Goal: Task Accomplishment & Management: Use online tool/utility

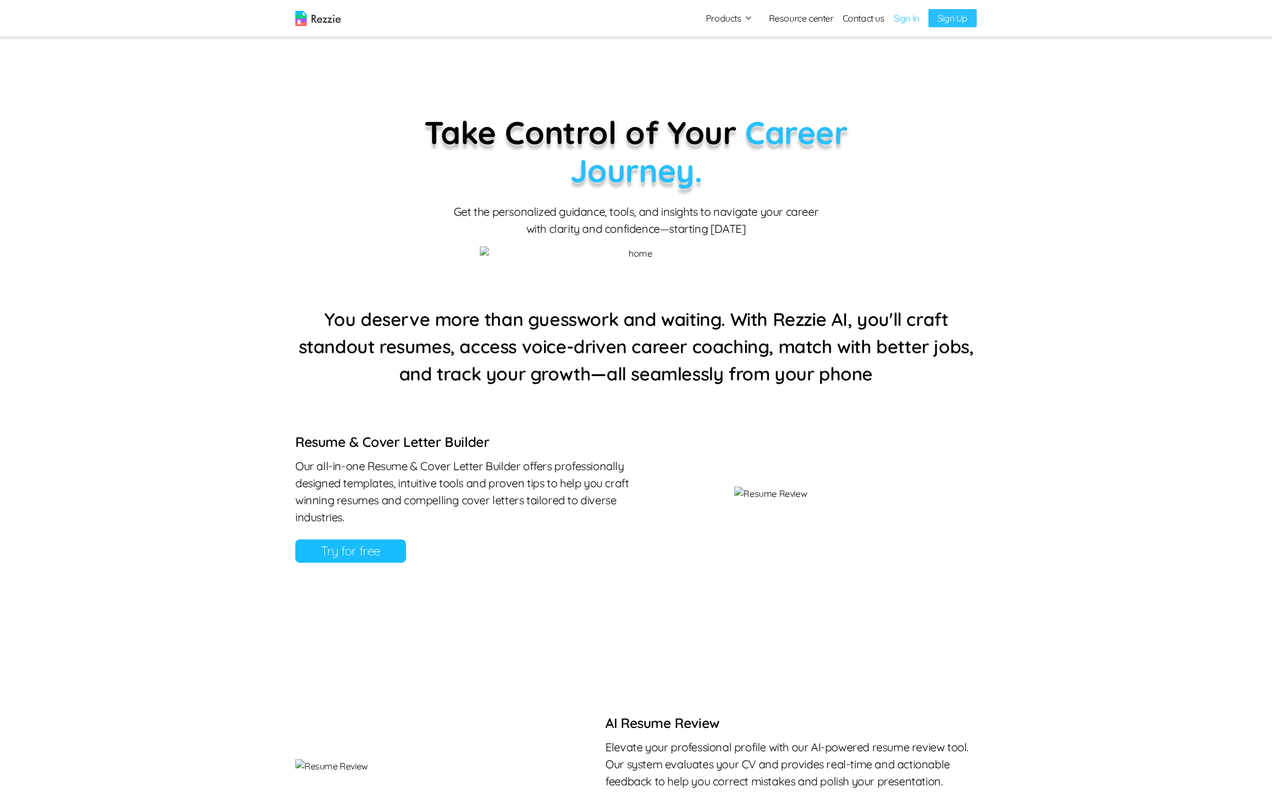
click at [909, 18] on link "Sign In" at bounding box center [907, 18] width 26 height 14
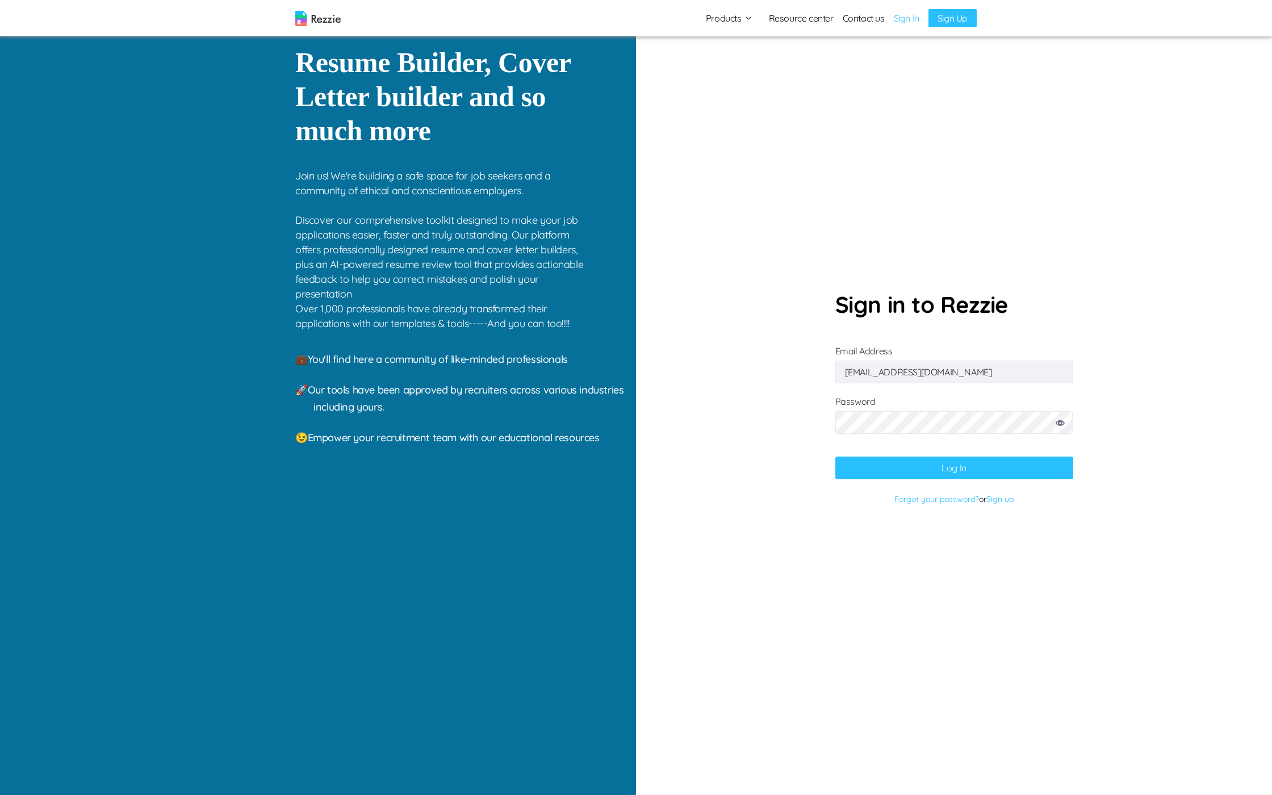
click at [1060, 425] on icon at bounding box center [1060, 423] width 9 height 6
click at [952, 458] on button "Log In" at bounding box center [954, 468] width 238 height 23
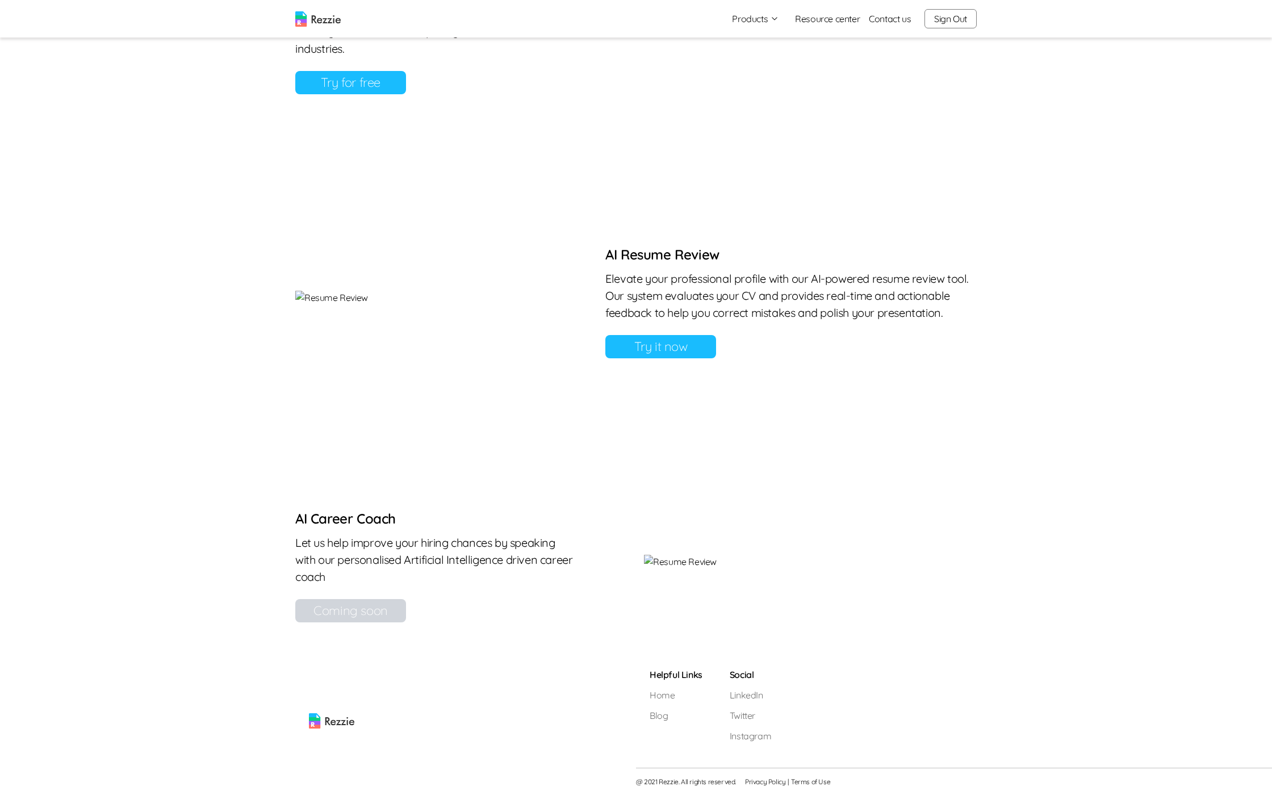
scroll to position [1107, 0]
click at [716, 335] on link "Try it now" at bounding box center [660, 346] width 111 height 23
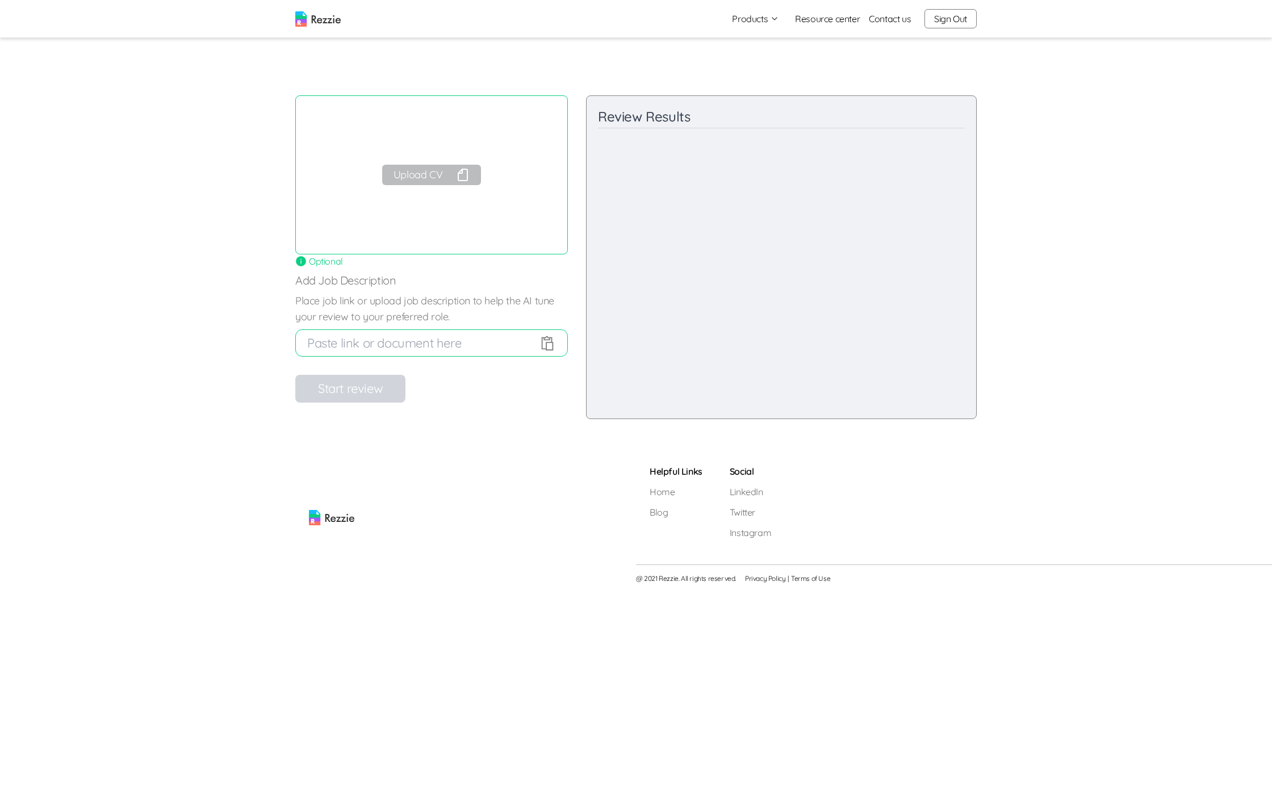
click at [450, 168] on button "Upload CV" at bounding box center [431, 175] width 99 height 20
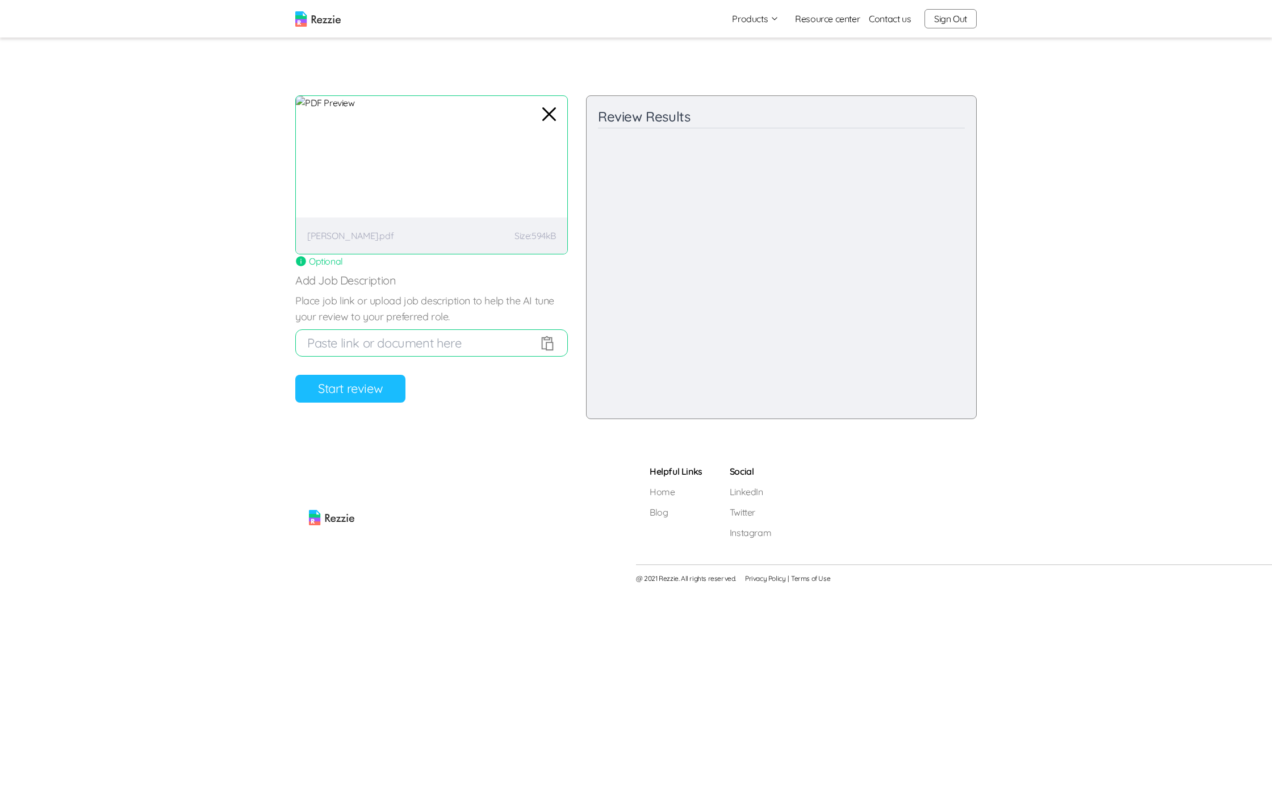
click at [360, 385] on button "Start review" at bounding box center [350, 389] width 110 height 28
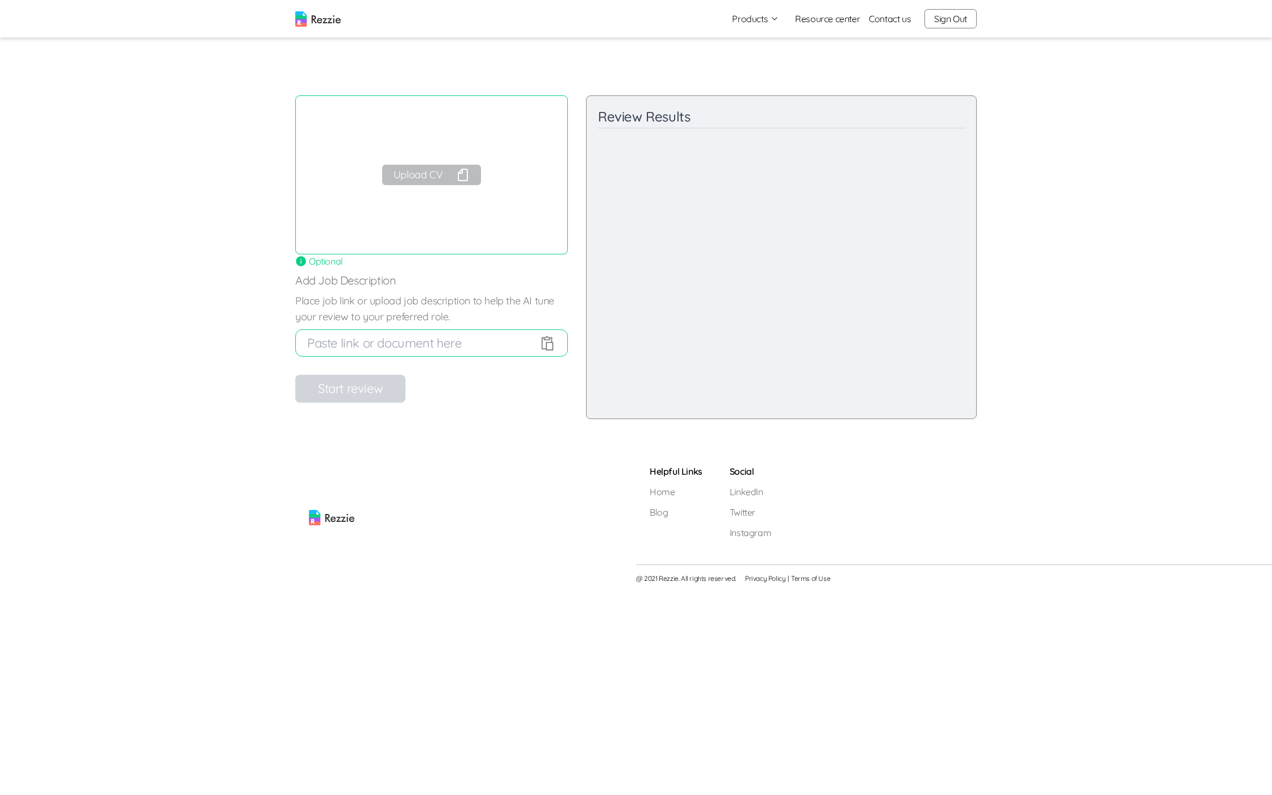
click at [422, 174] on button "Upload CV" at bounding box center [431, 175] width 99 height 20
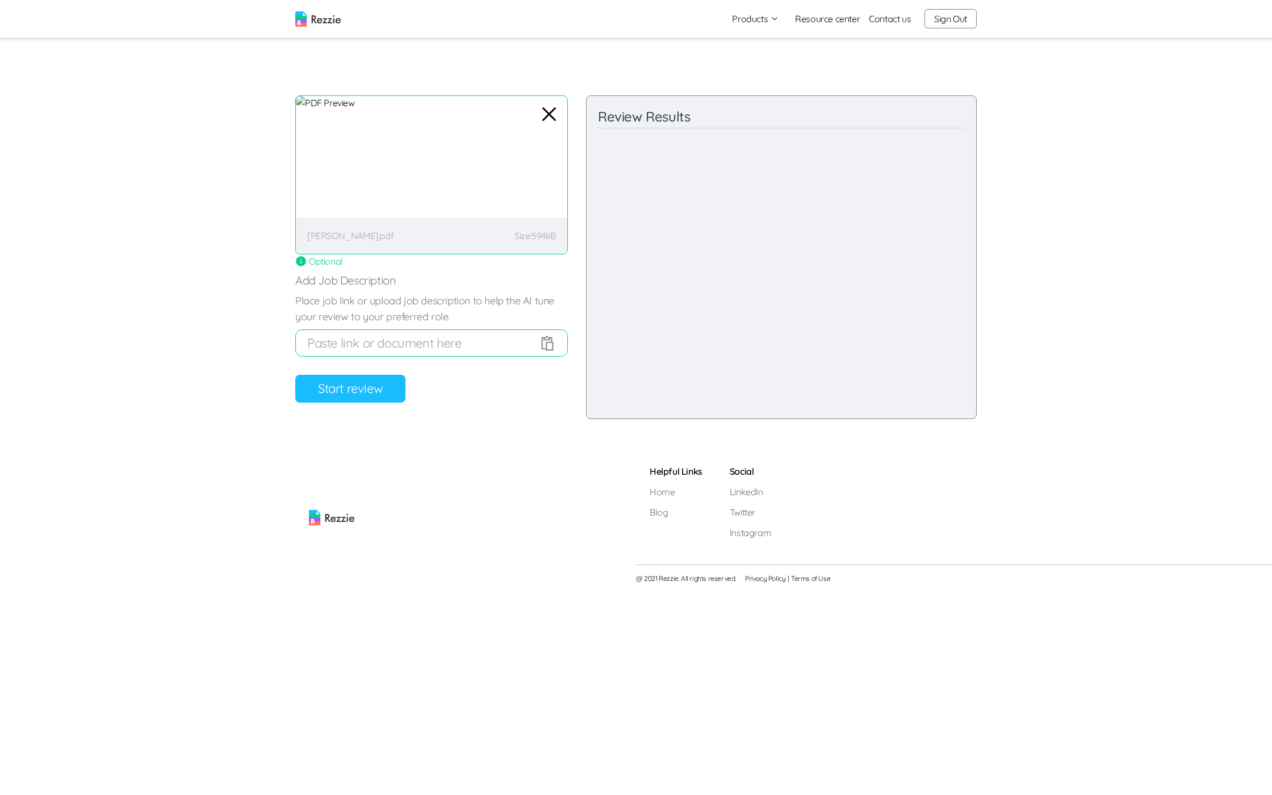
click at [336, 384] on button "Start review" at bounding box center [350, 389] width 110 height 28
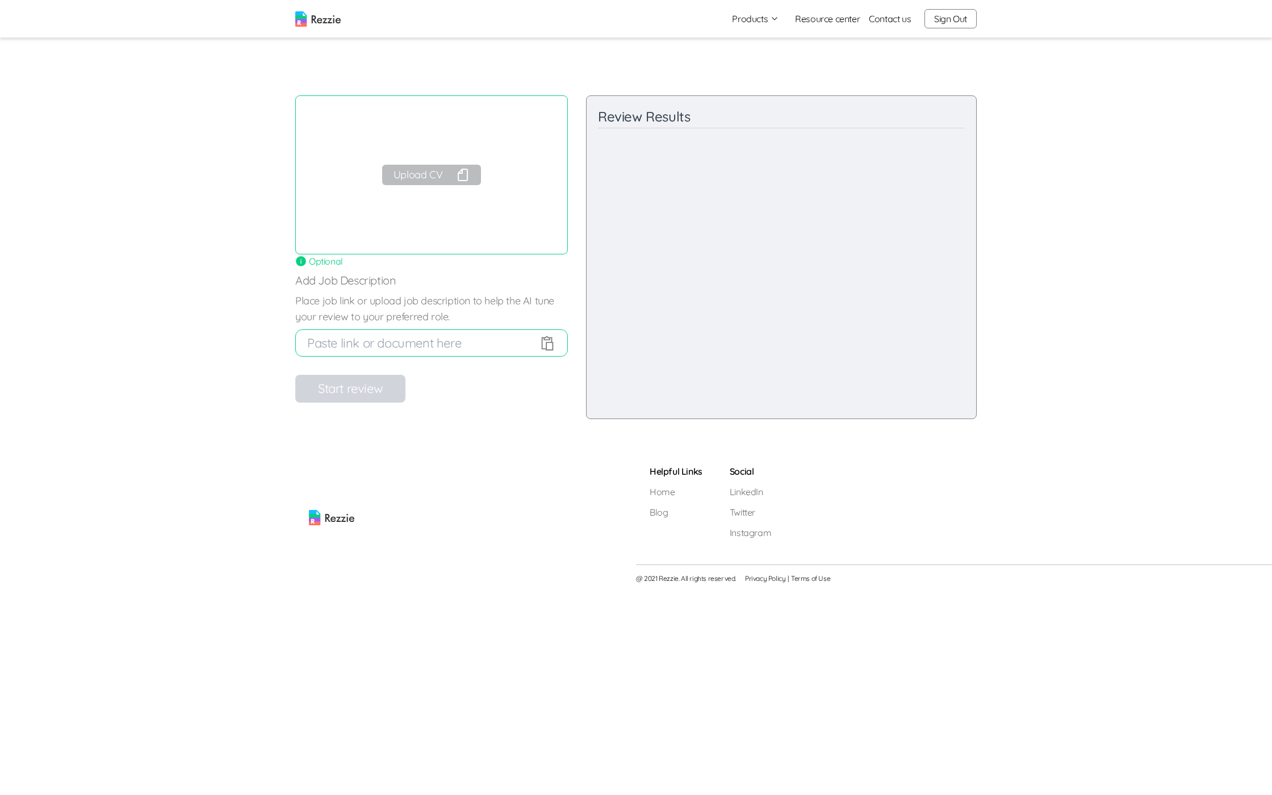
click at [442, 179] on button "Upload CV" at bounding box center [431, 175] width 99 height 20
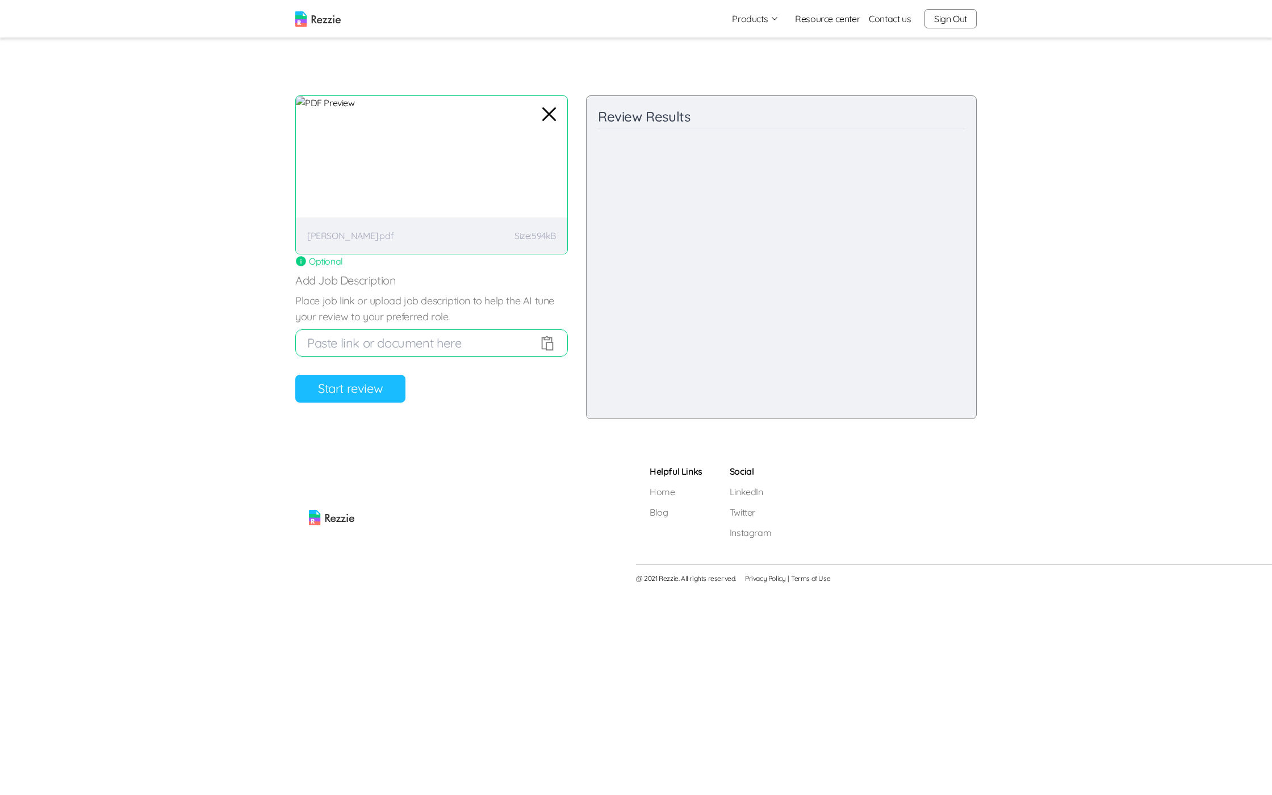
click at [369, 391] on button "Start review" at bounding box center [350, 389] width 110 height 28
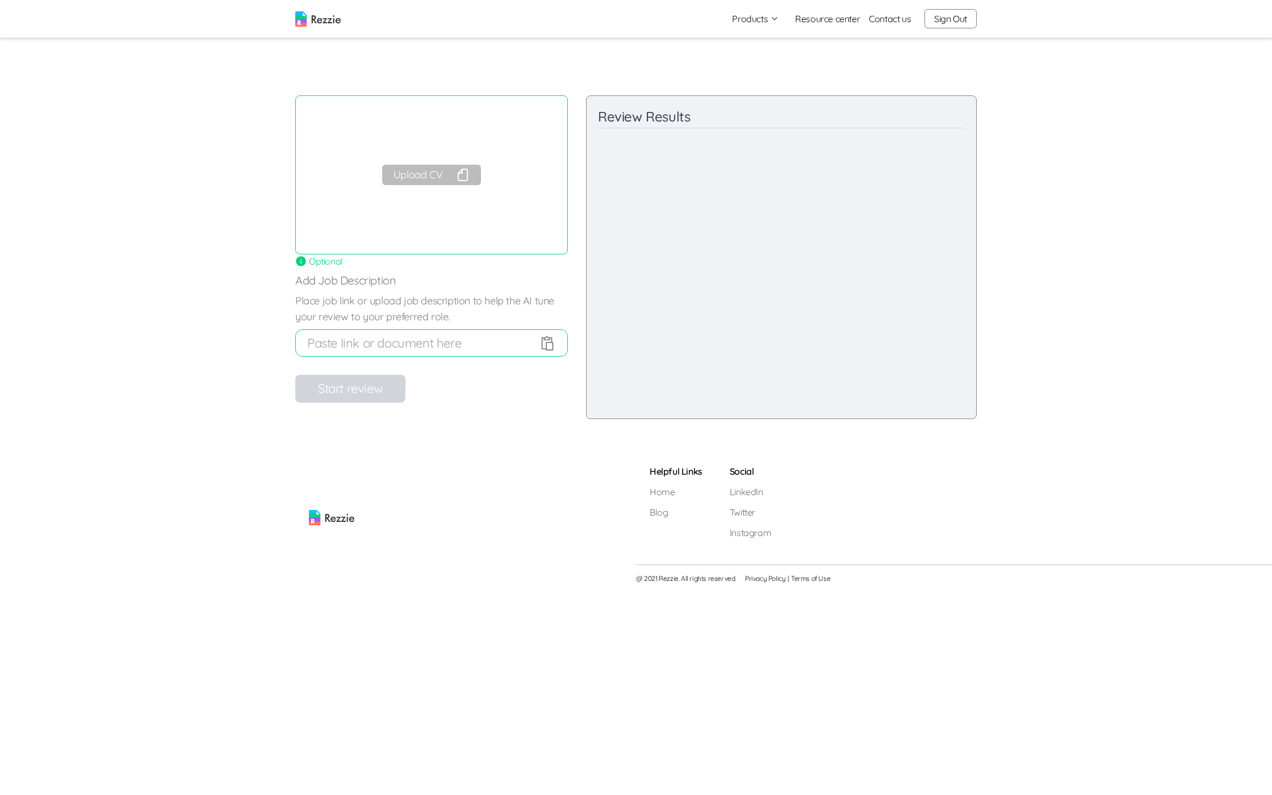
click at [441, 177] on button "Upload CV" at bounding box center [431, 175] width 99 height 20
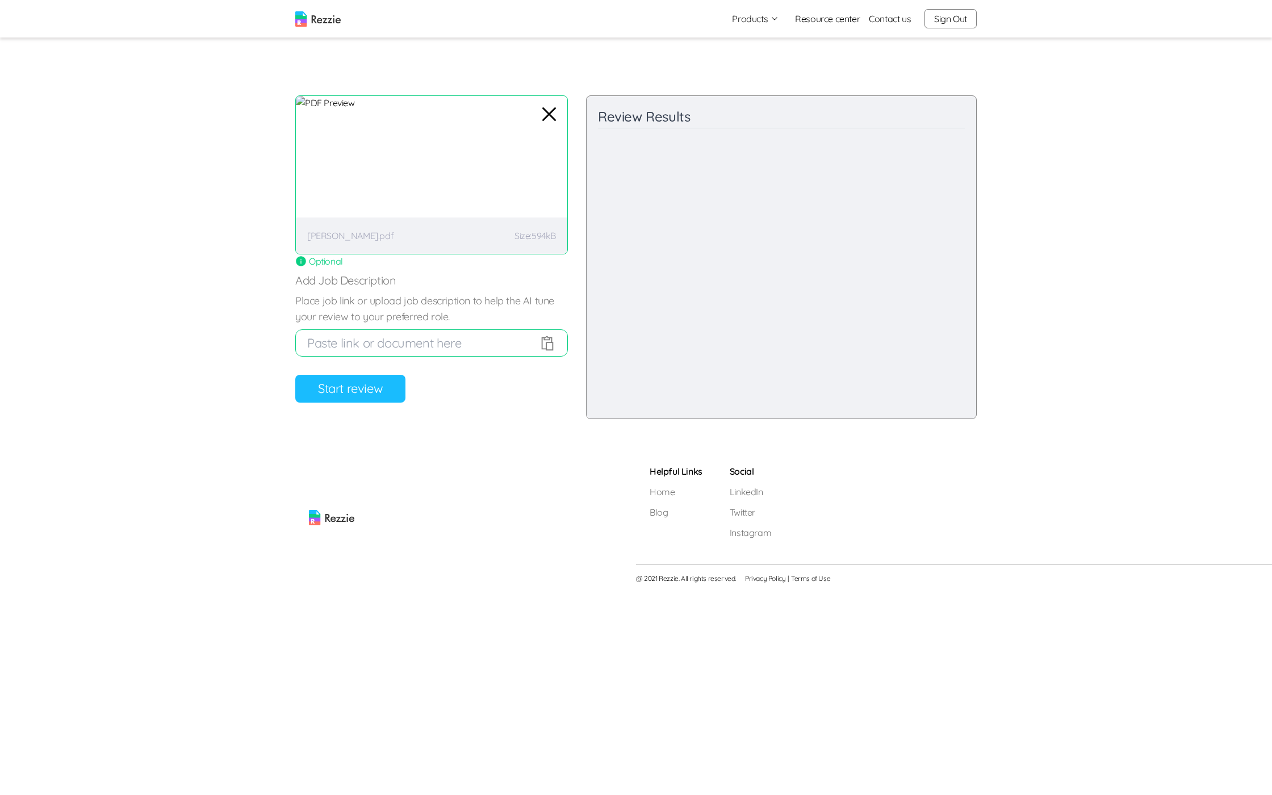
click at [350, 390] on button "Start review" at bounding box center [350, 389] width 110 height 28
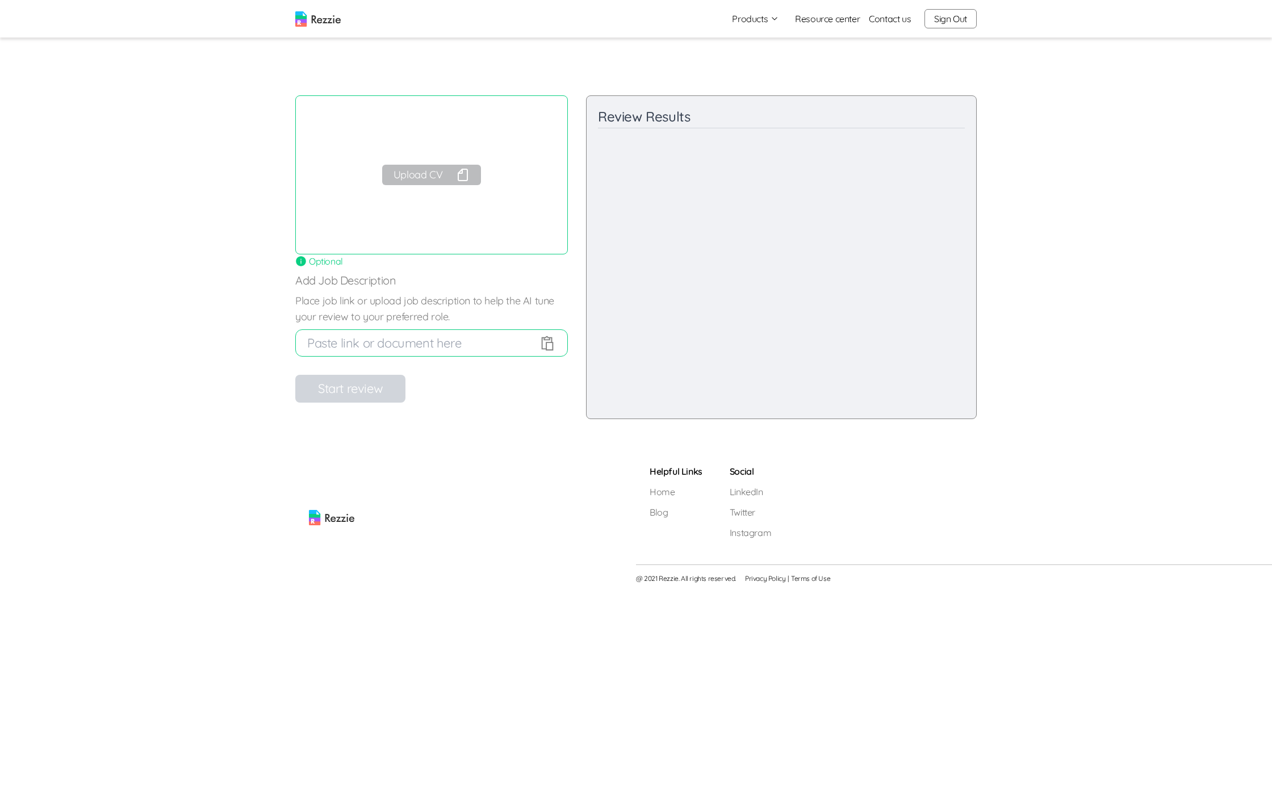
click at [433, 177] on button "Upload CV" at bounding box center [431, 175] width 99 height 20
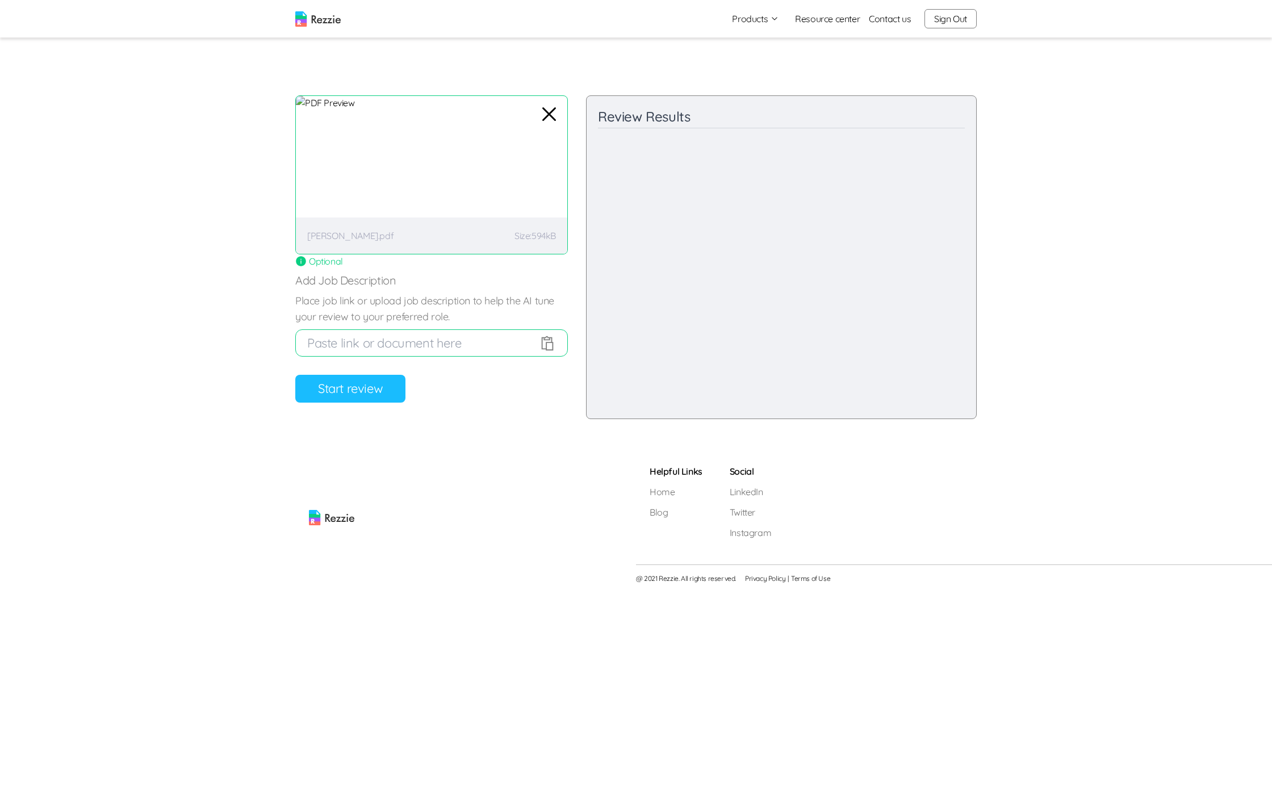
click at [323, 398] on button "Start review" at bounding box center [350, 389] width 110 height 28
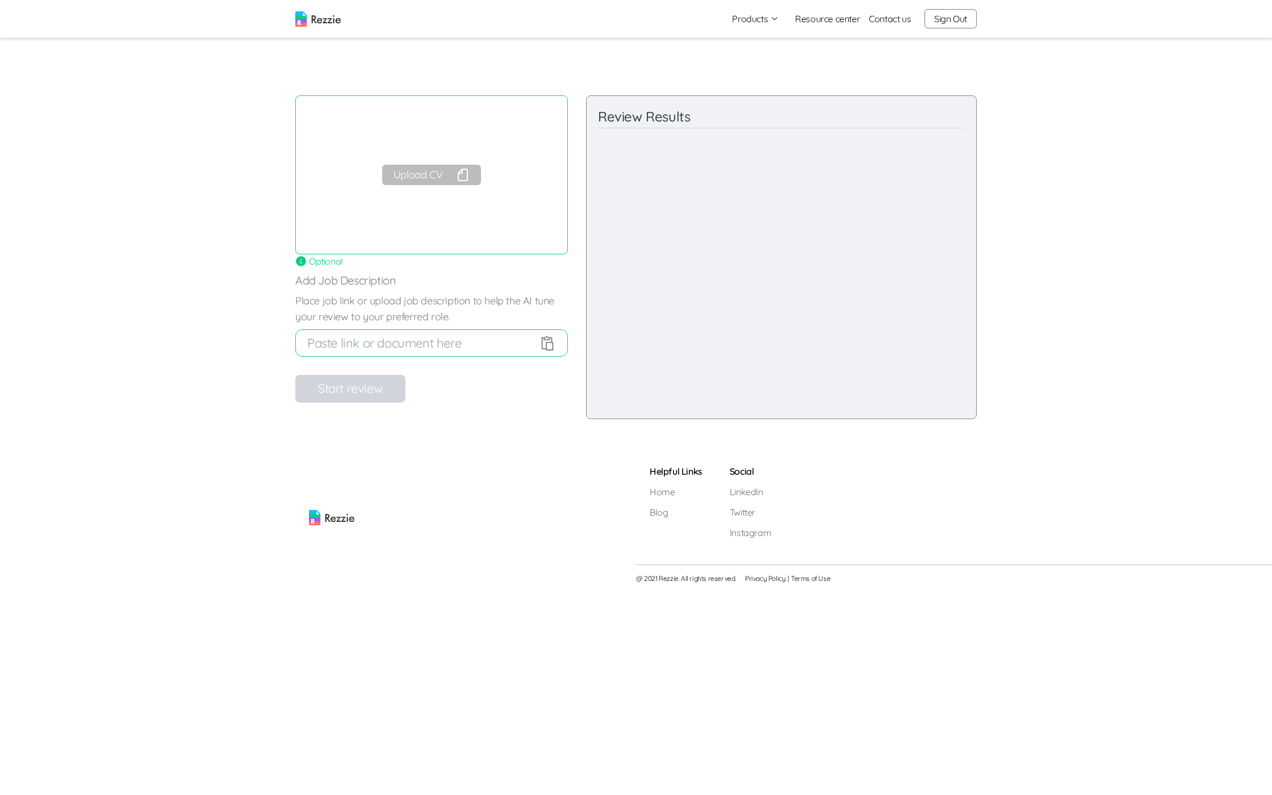
click at [407, 187] on div "Upload CV" at bounding box center [431, 174] width 273 height 159
click at [417, 175] on button "Upload CV" at bounding box center [431, 175] width 99 height 20
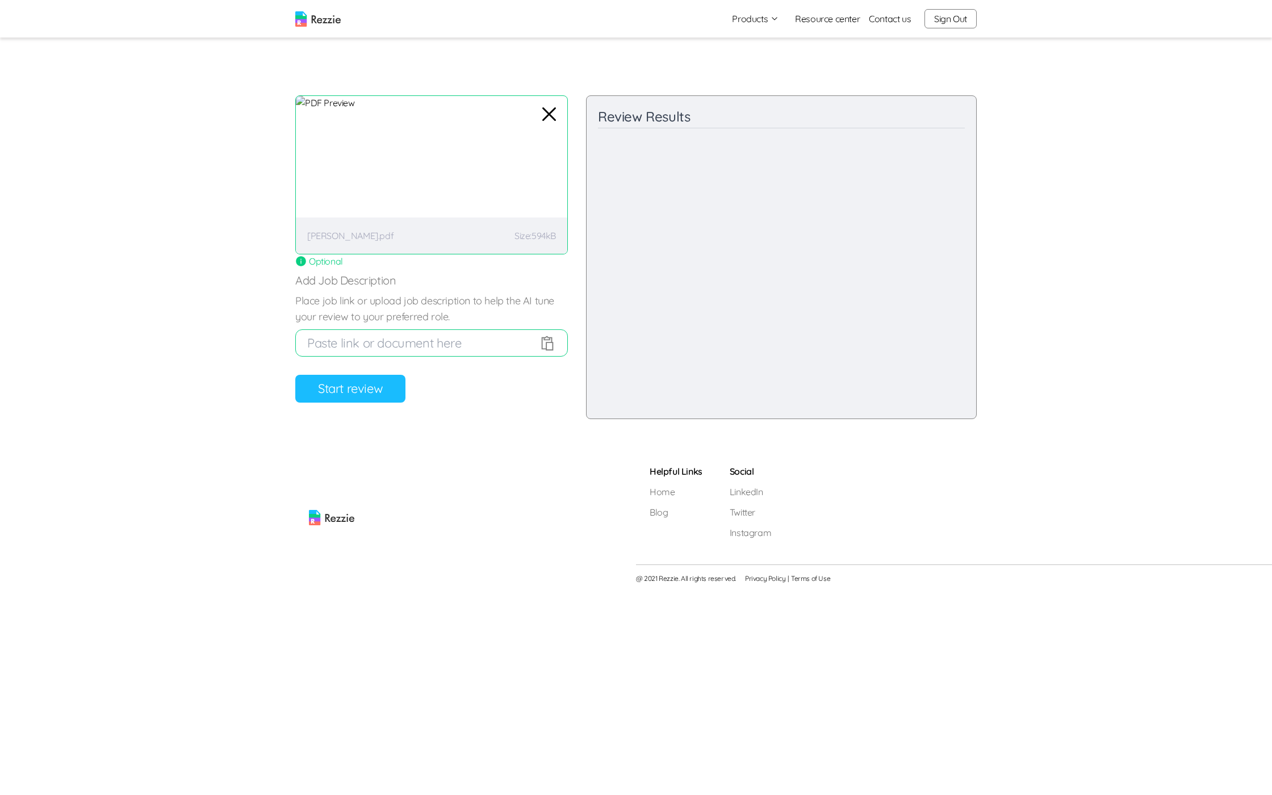
click at [349, 390] on button "Start review" at bounding box center [350, 389] width 110 height 28
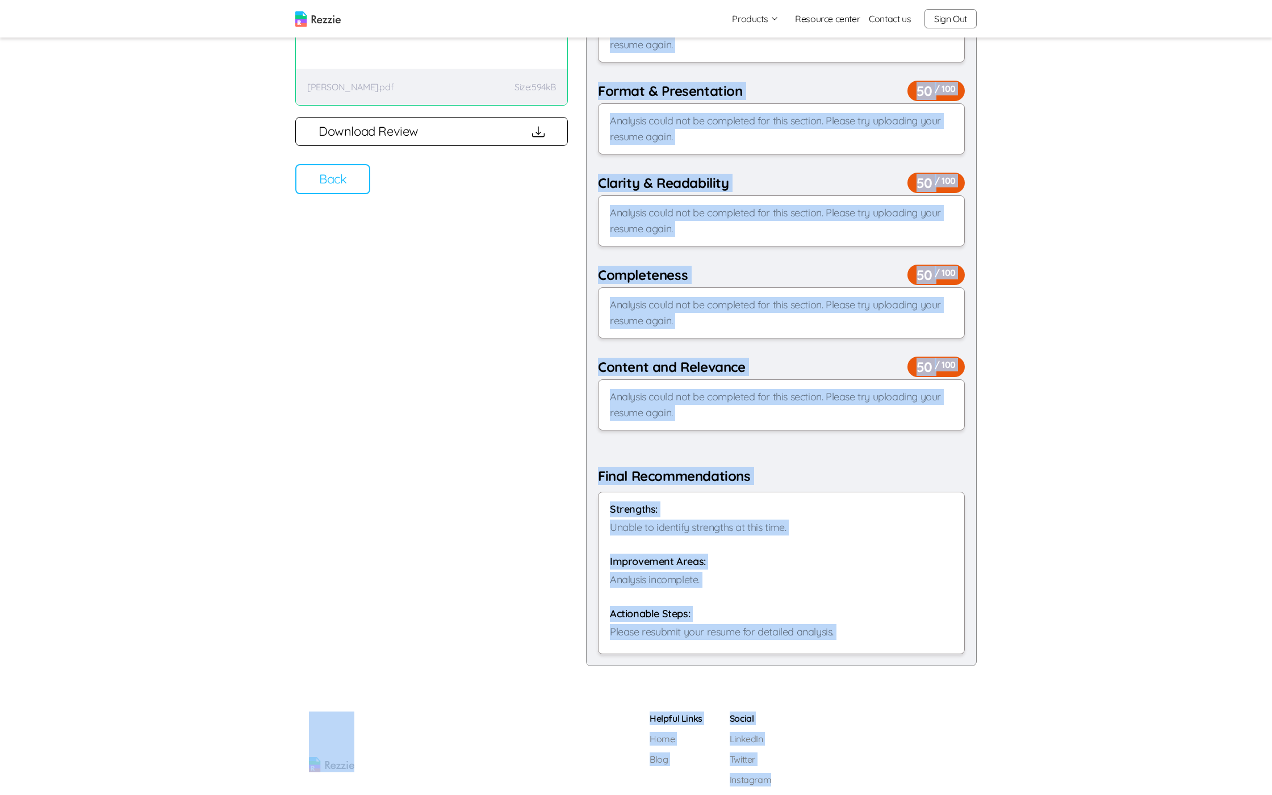
scroll to position [189, 0]
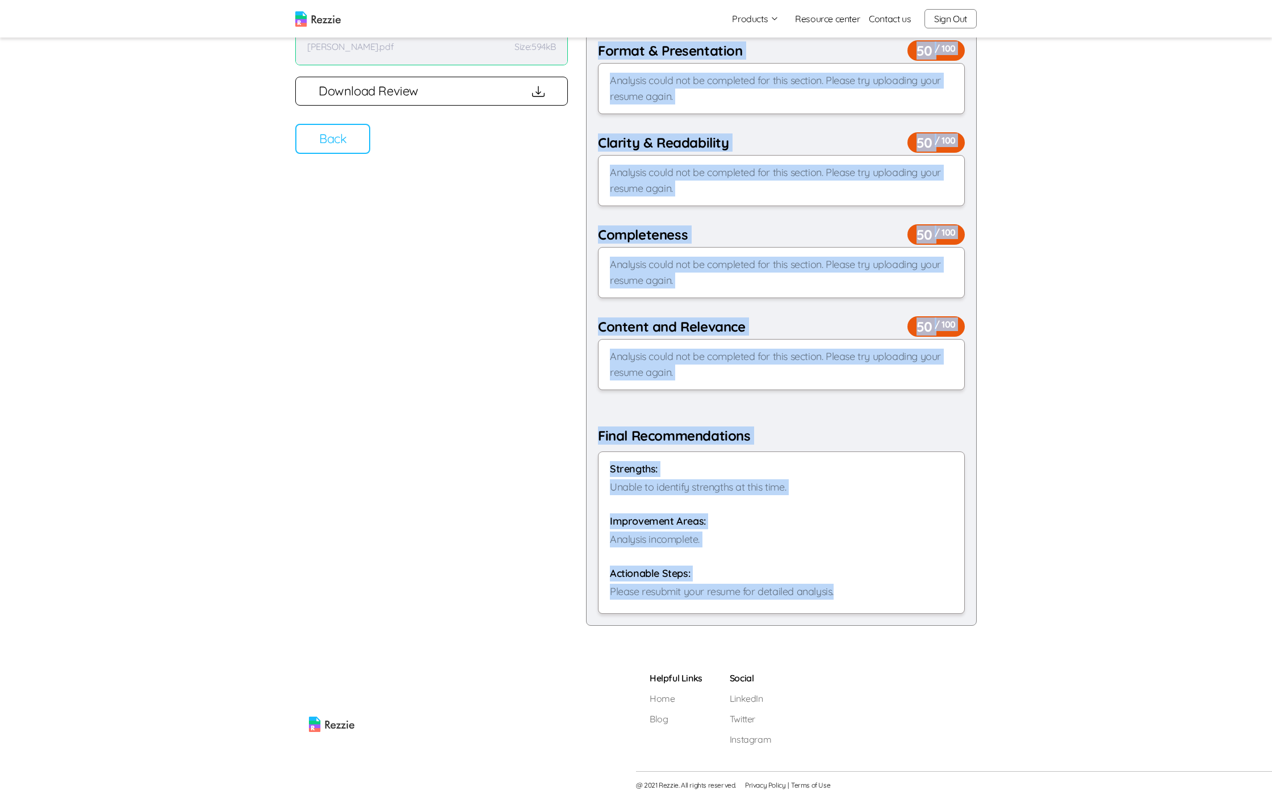
drag, startPoint x: 599, startPoint y: 109, endPoint x: 843, endPoint y: 590, distance: 539.2
click at [843, 590] on div "Review Results Overall Resume Score 50 / 100 Analysis could not be completed fo…" at bounding box center [781, 266] width 391 height 720
copy div "Review Results Overall Resume Score 50 / 100 Analysis could not be completed fo…"
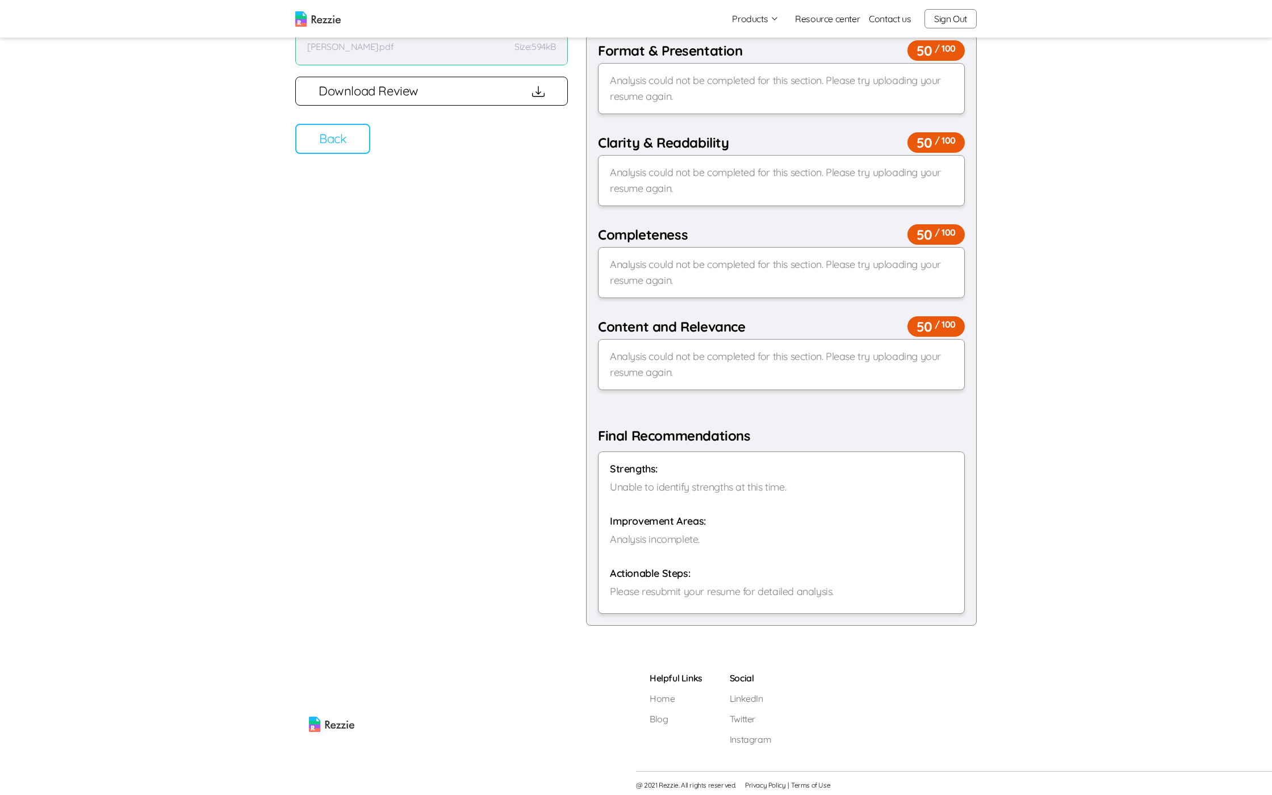
click at [688, 258] on div "Analysis could not be completed for this section. Please try uploading your res…" at bounding box center [781, 272] width 367 height 51
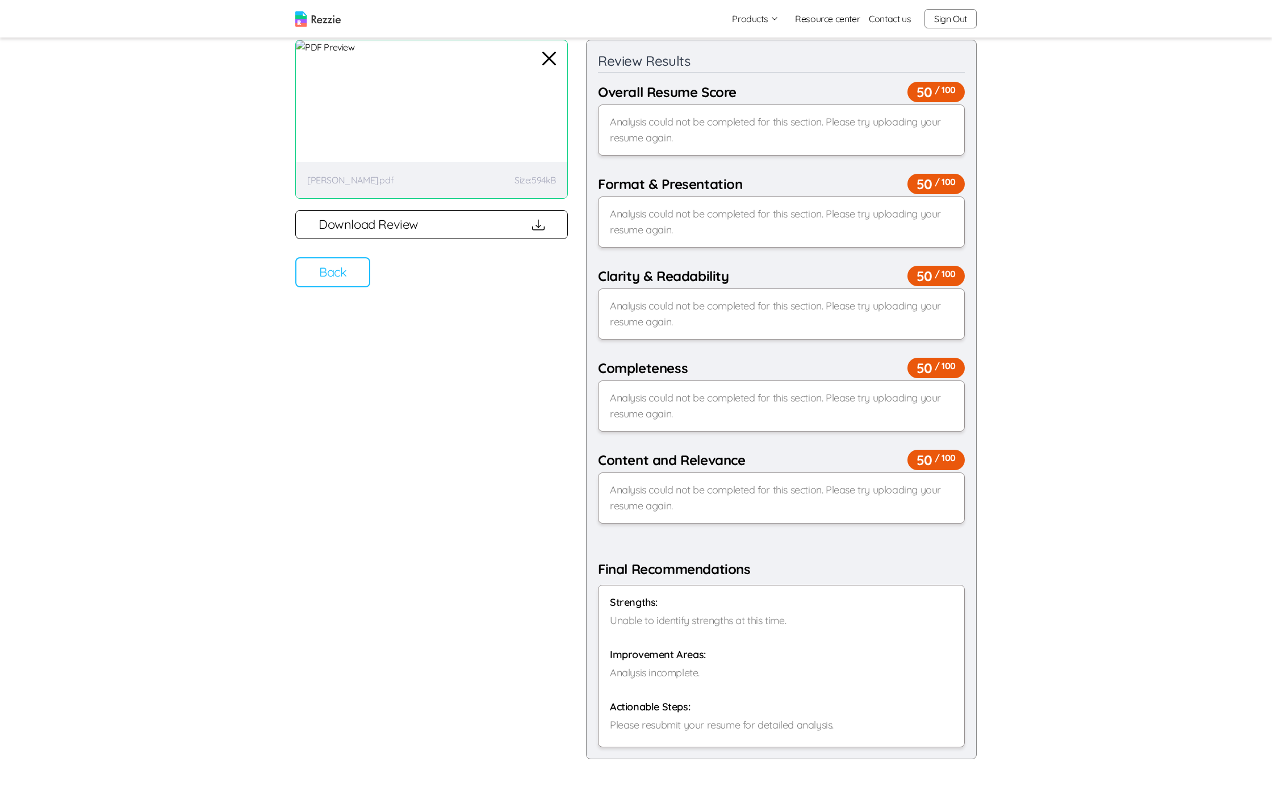
scroll to position [0, 0]
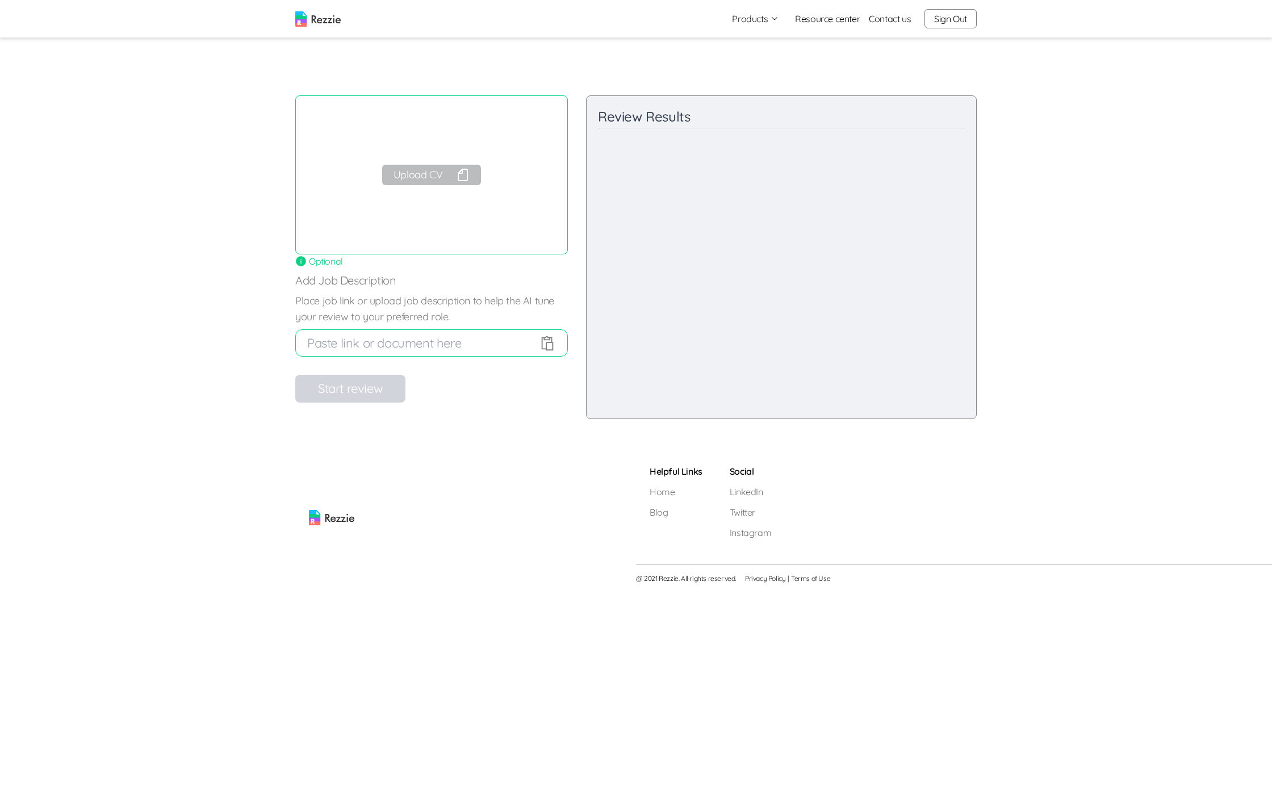
click at [437, 175] on button "Upload CV" at bounding box center [431, 175] width 99 height 20
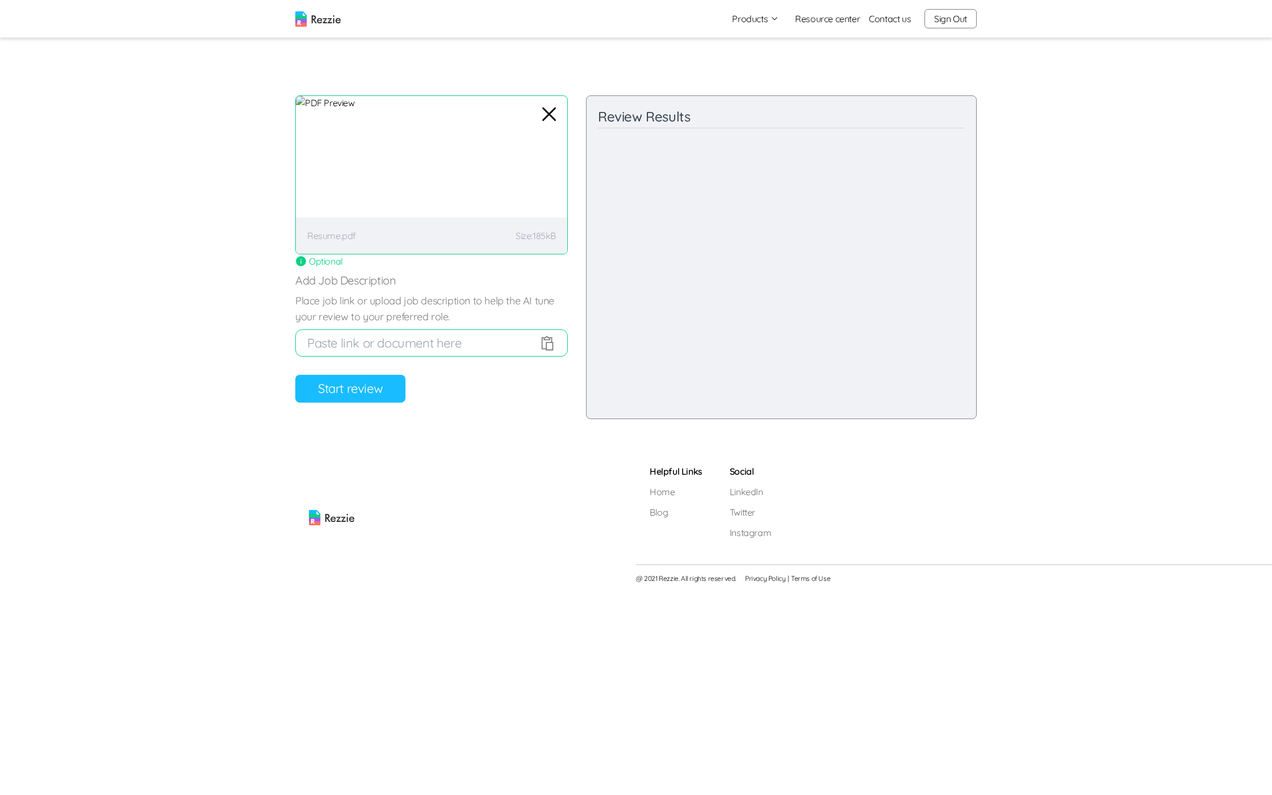
click at [363, 384] on button "Start review" at bounding box center [350, 389] width 110 height 28
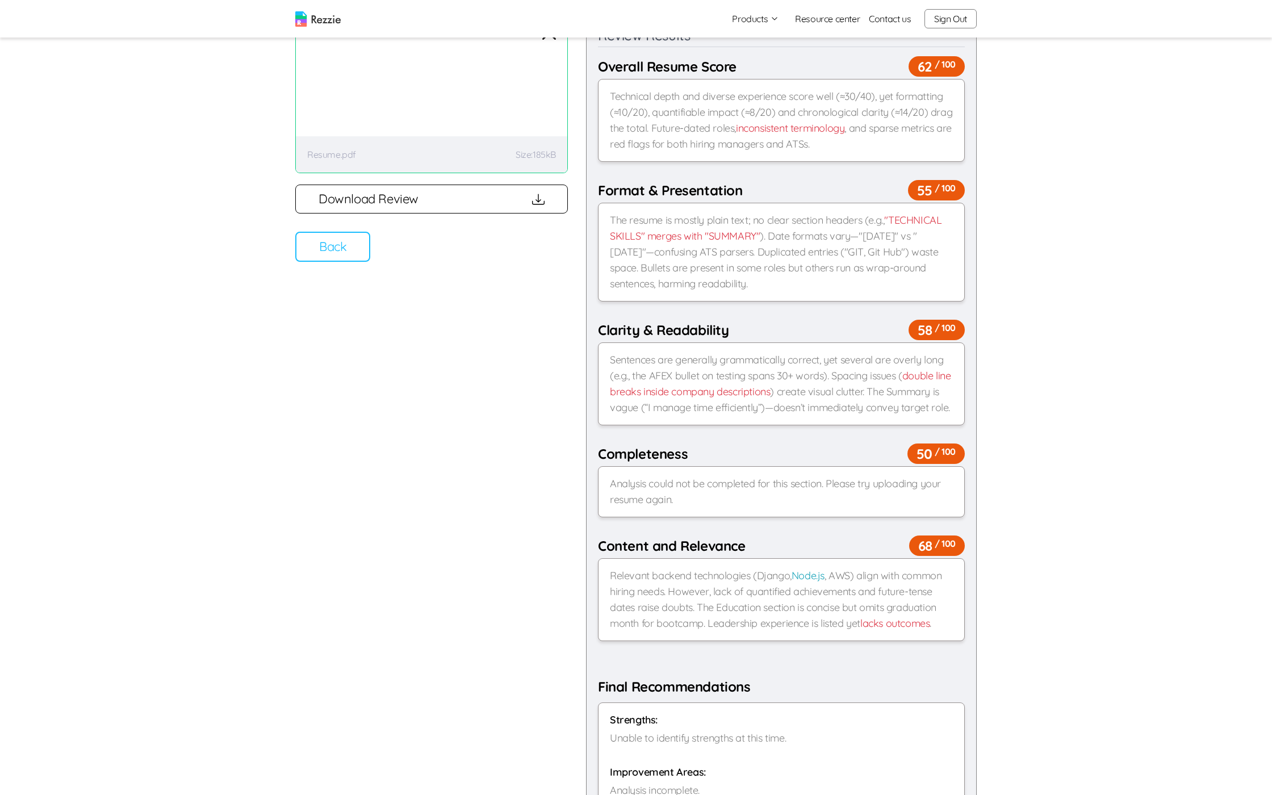
scroll to position [80, 0]
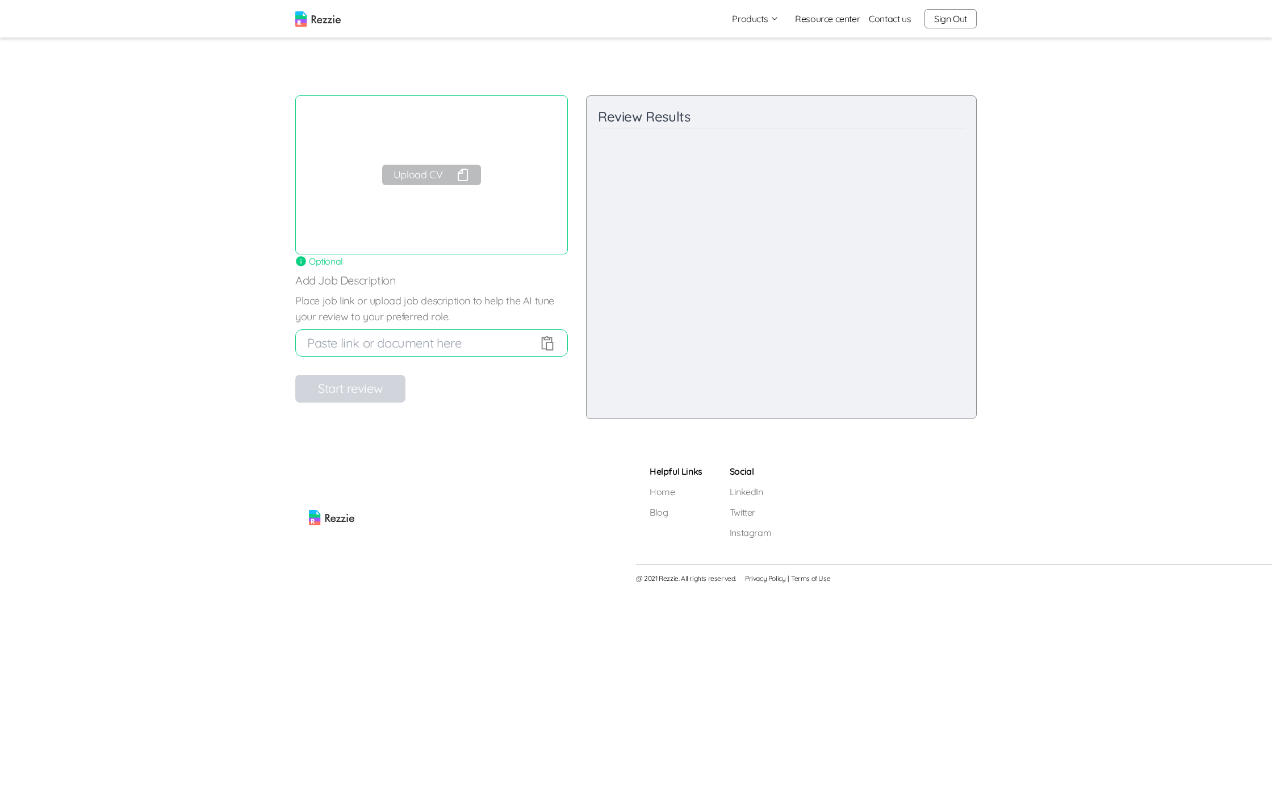
click at [431, 172] on button "Upload CV" at bounding box center [431, 175] width 99 height 20
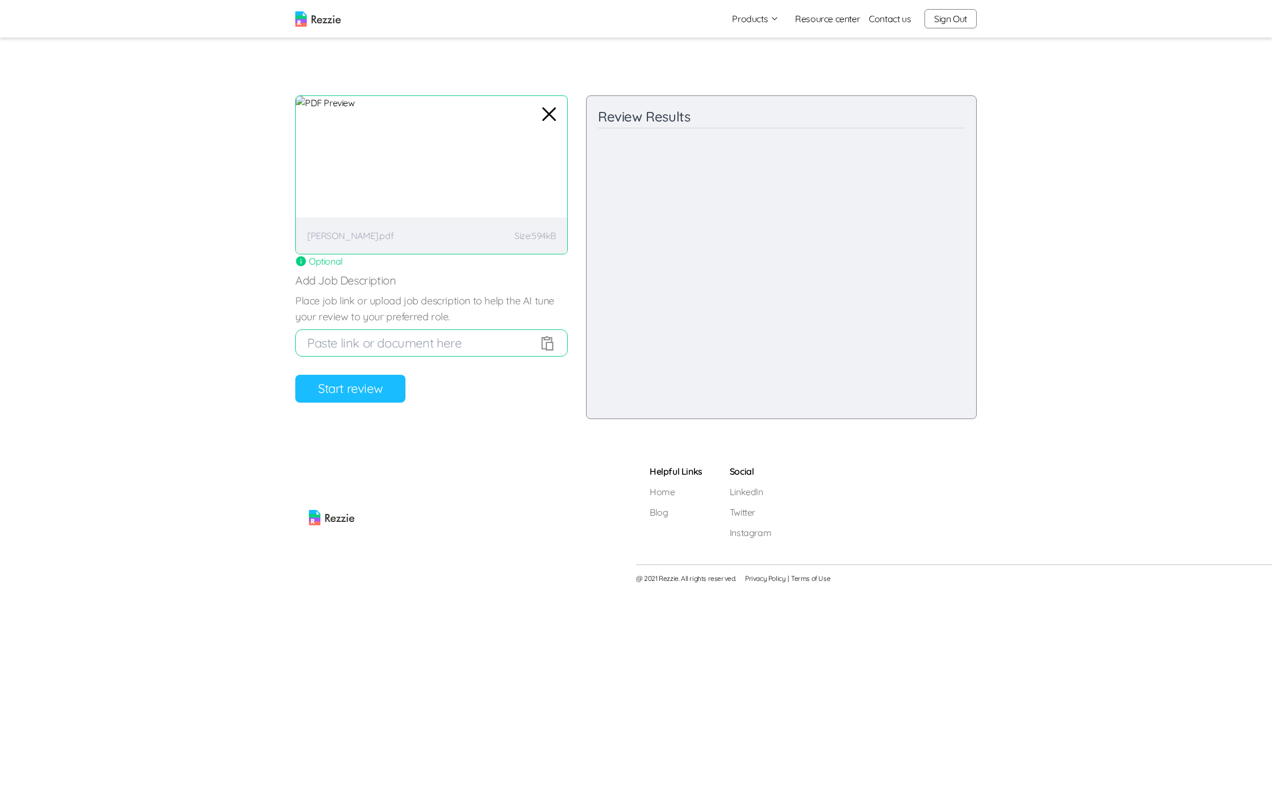
click at [353, 382] on button "Start review" at bounding box center [350, 389] width 110 height 28
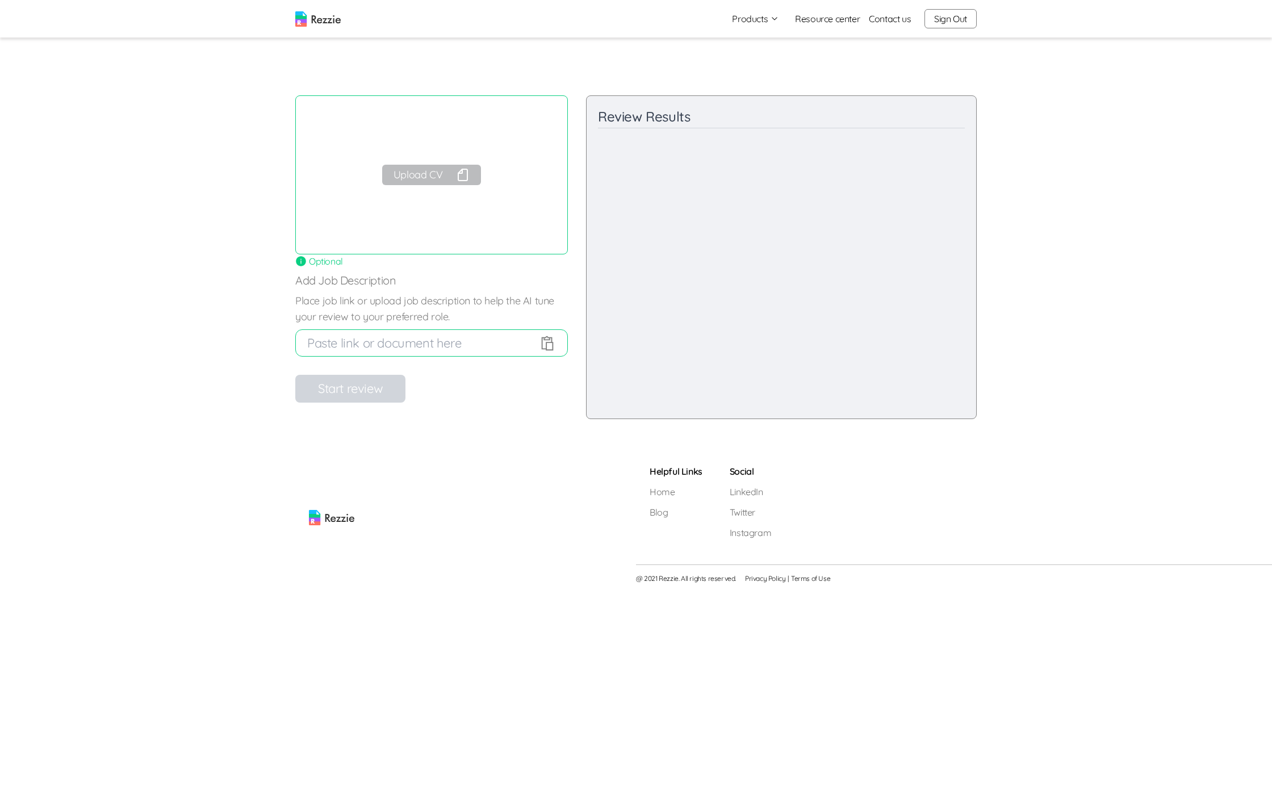
click at [416, 174] on button "Upload CV" at bounding box center [431, 175] width 99 height 20
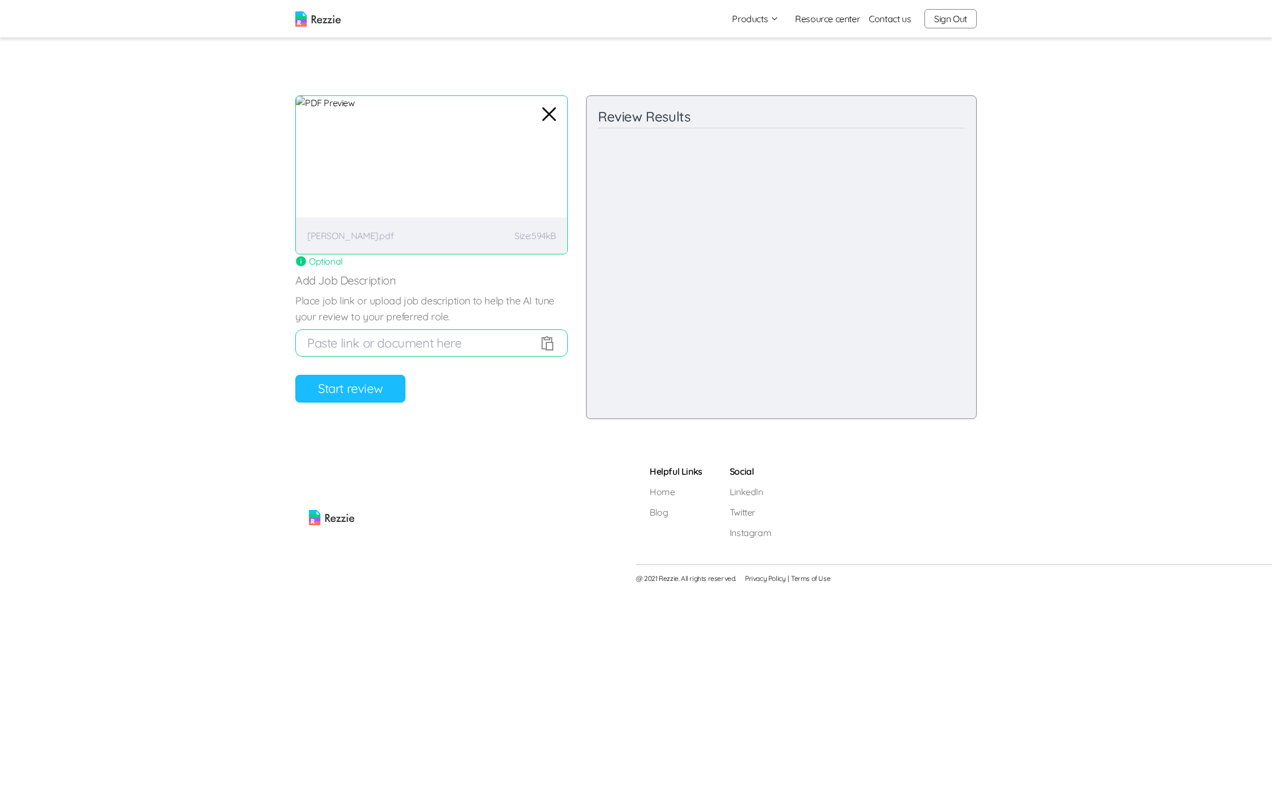
click at [383, 388] on button "Start review" at bounding box center [350, 389] width 110 height 28
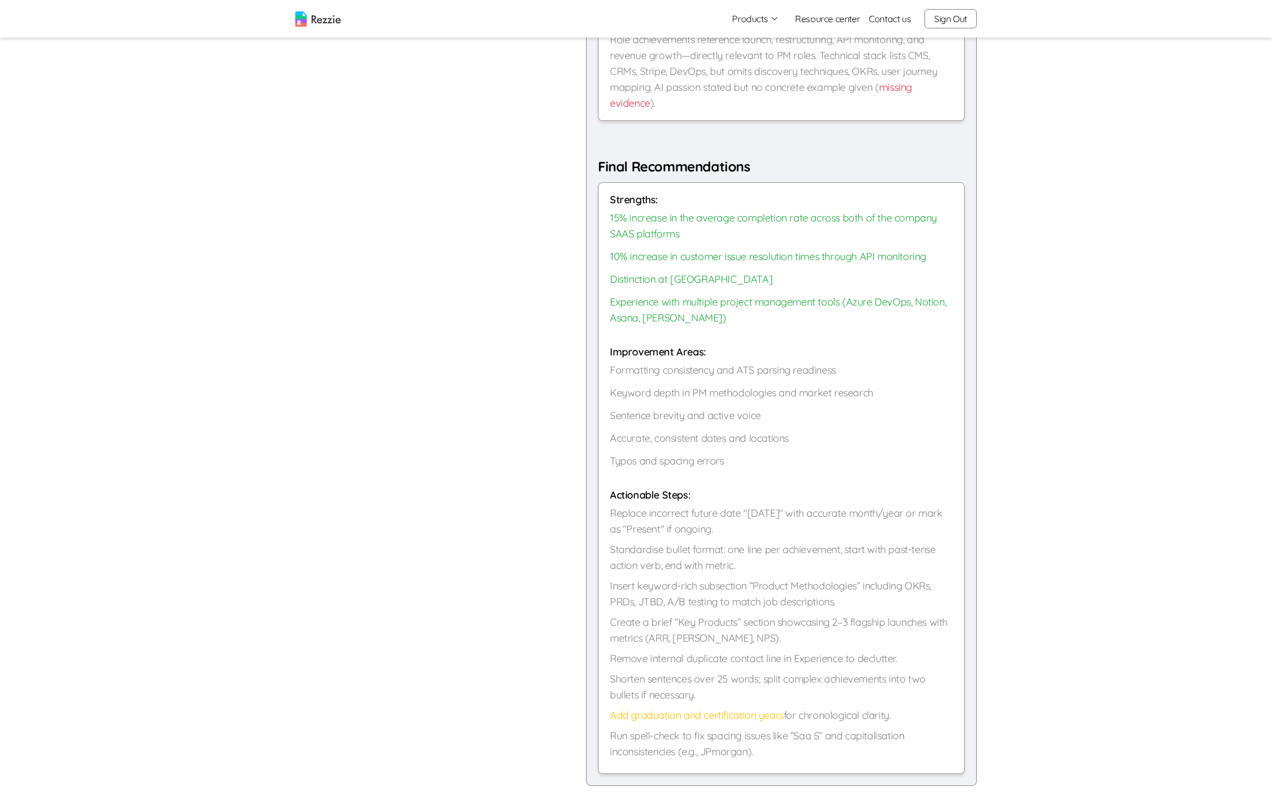
scroll to position [793, 0]
